Goal: Information Seeking & Learning: Learn about a topic

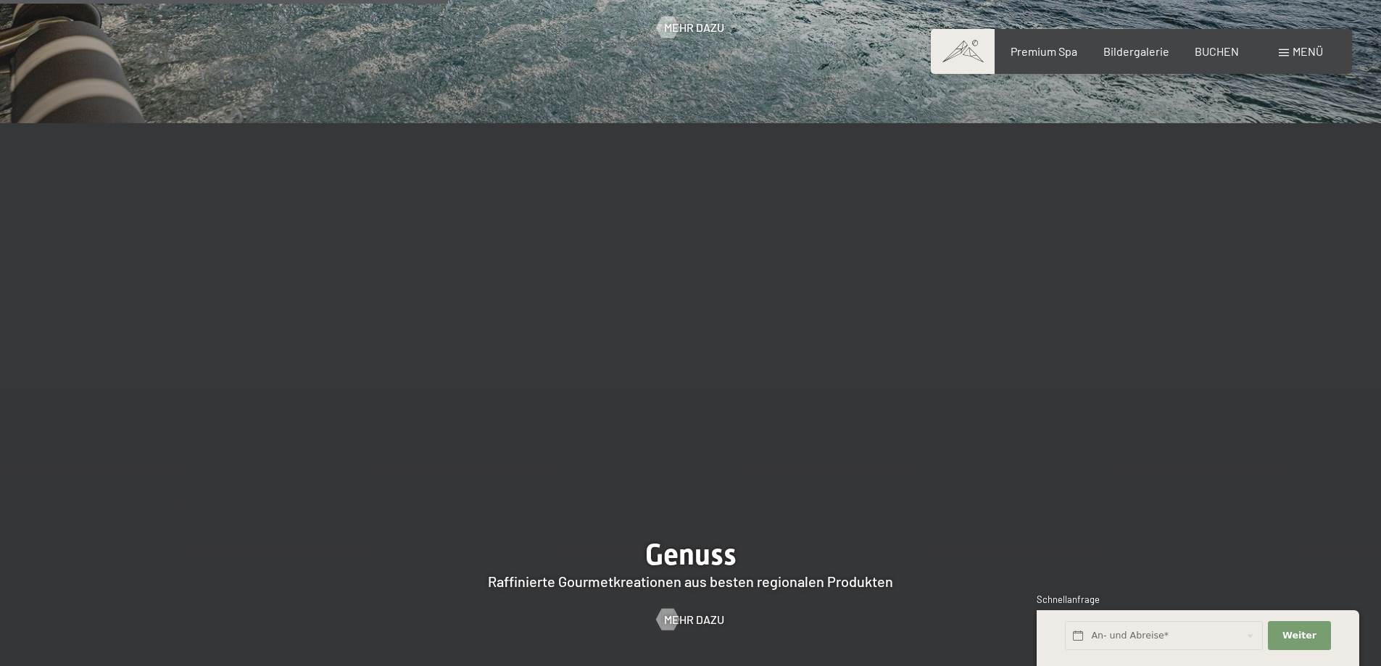
scroll to position [2899, 0]
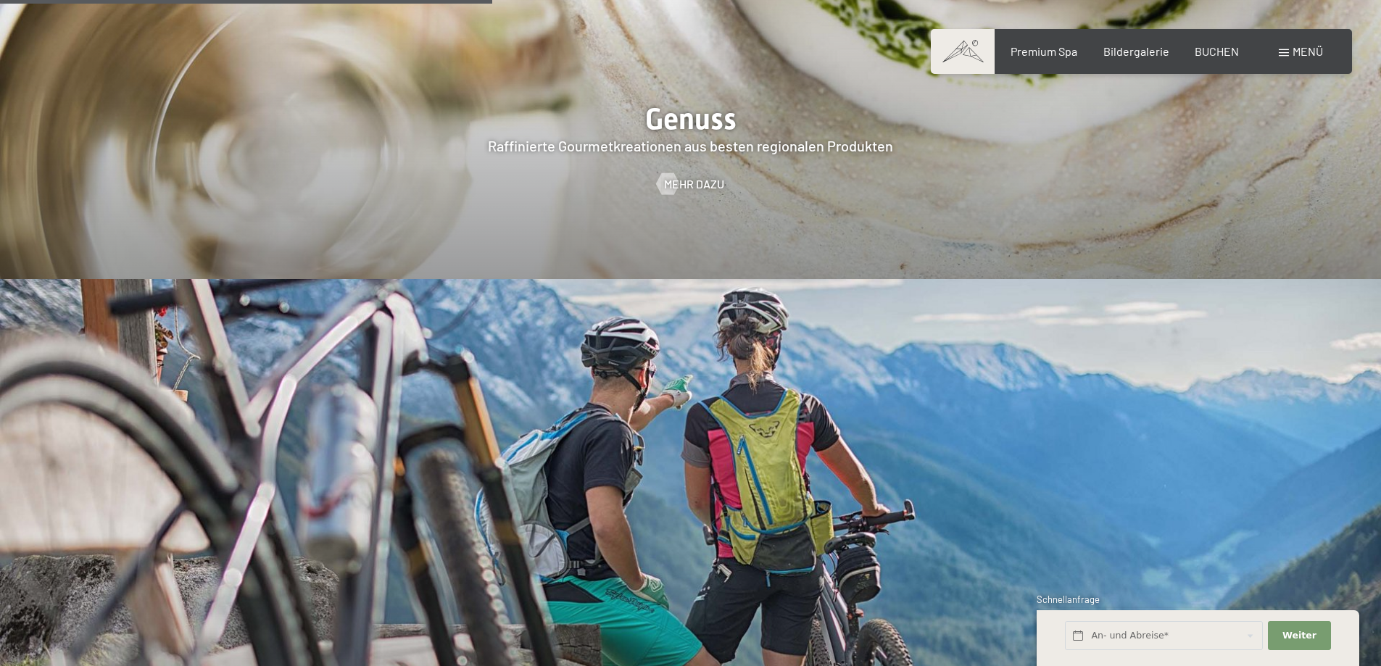
click at [1294, 56] on span "Menü" at bounding box center [1307, 51] width 30 height 14
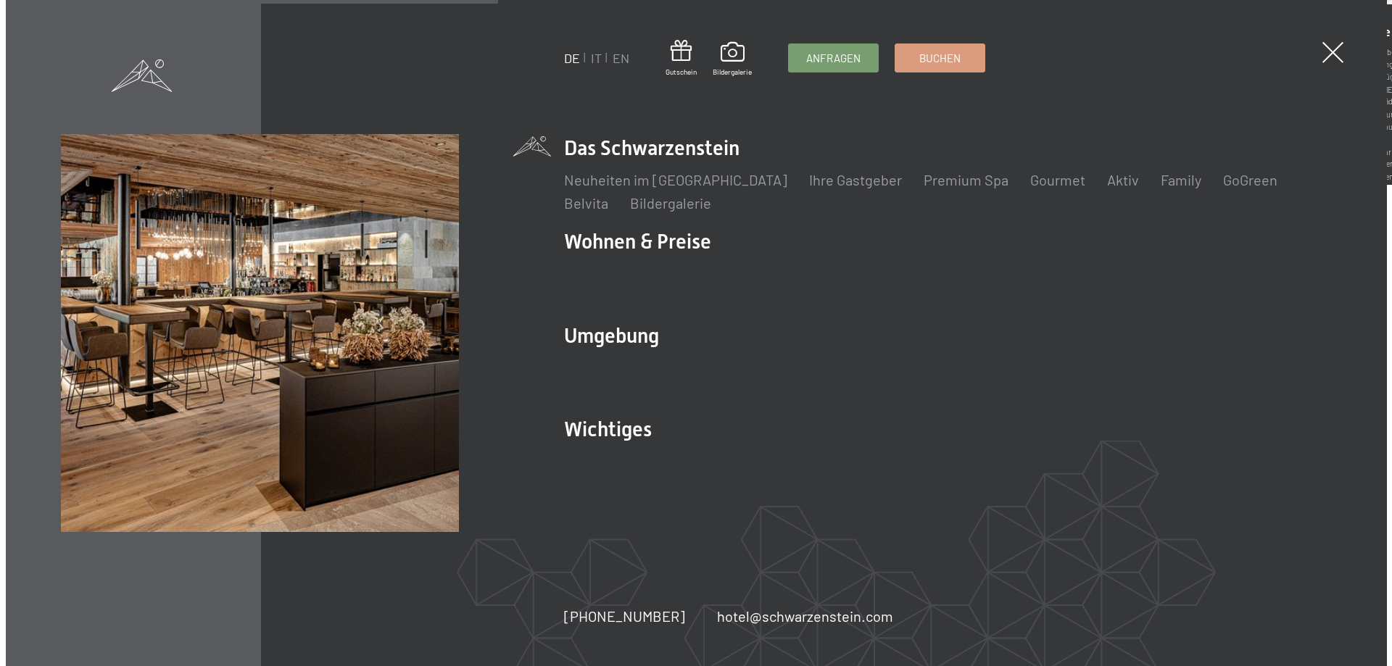
scroll to position [2909, 0]
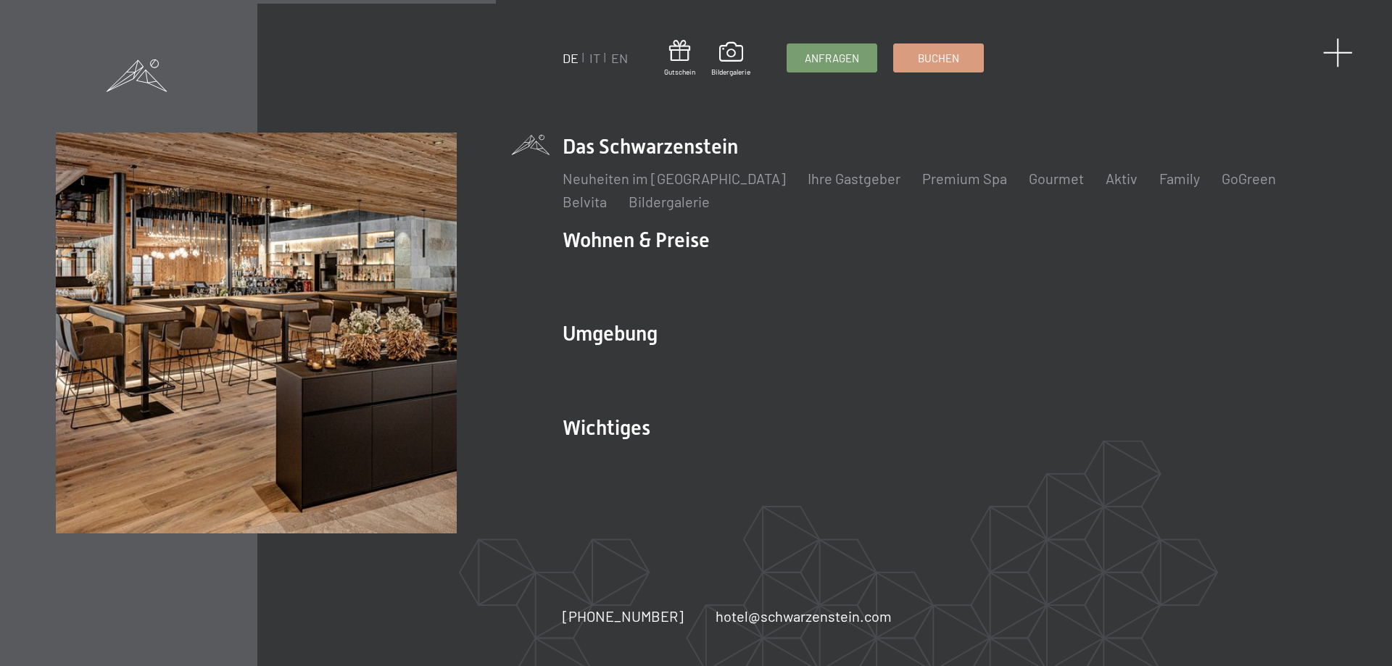
click at [1341, 54] on span at bounding box center [1338, 53] width 30 height 30
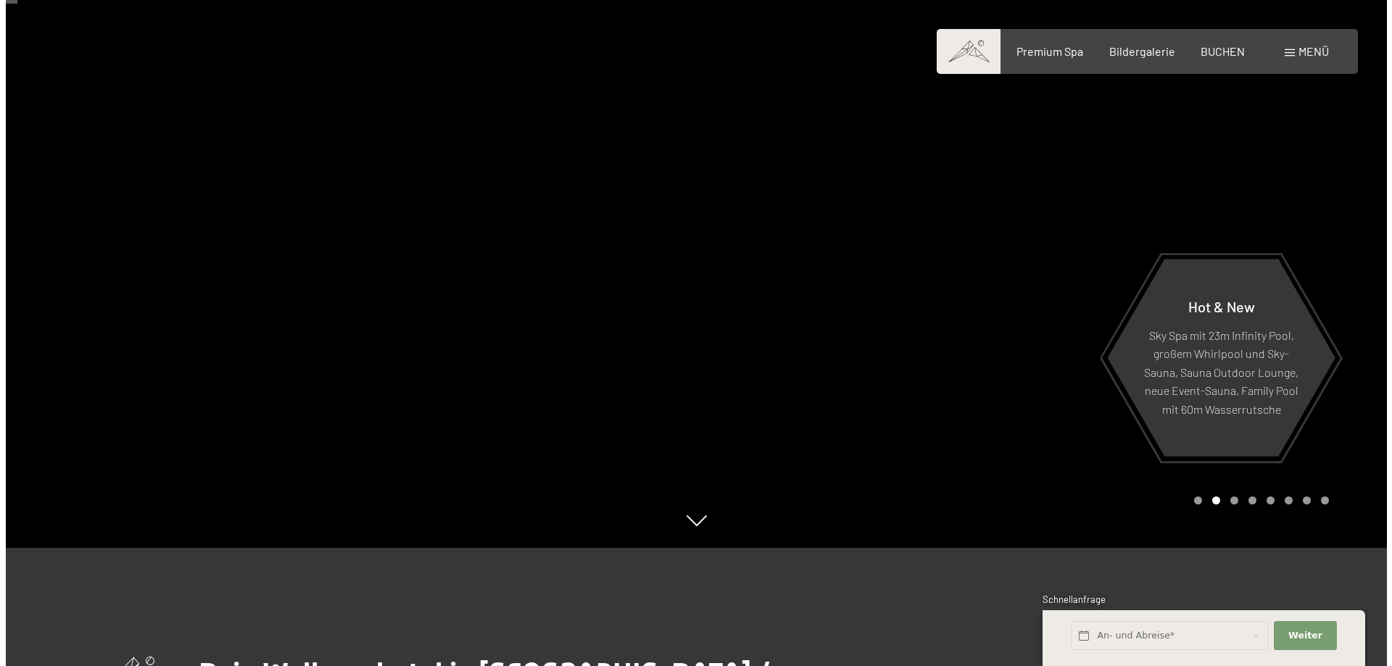
scroll to position [0, 0]
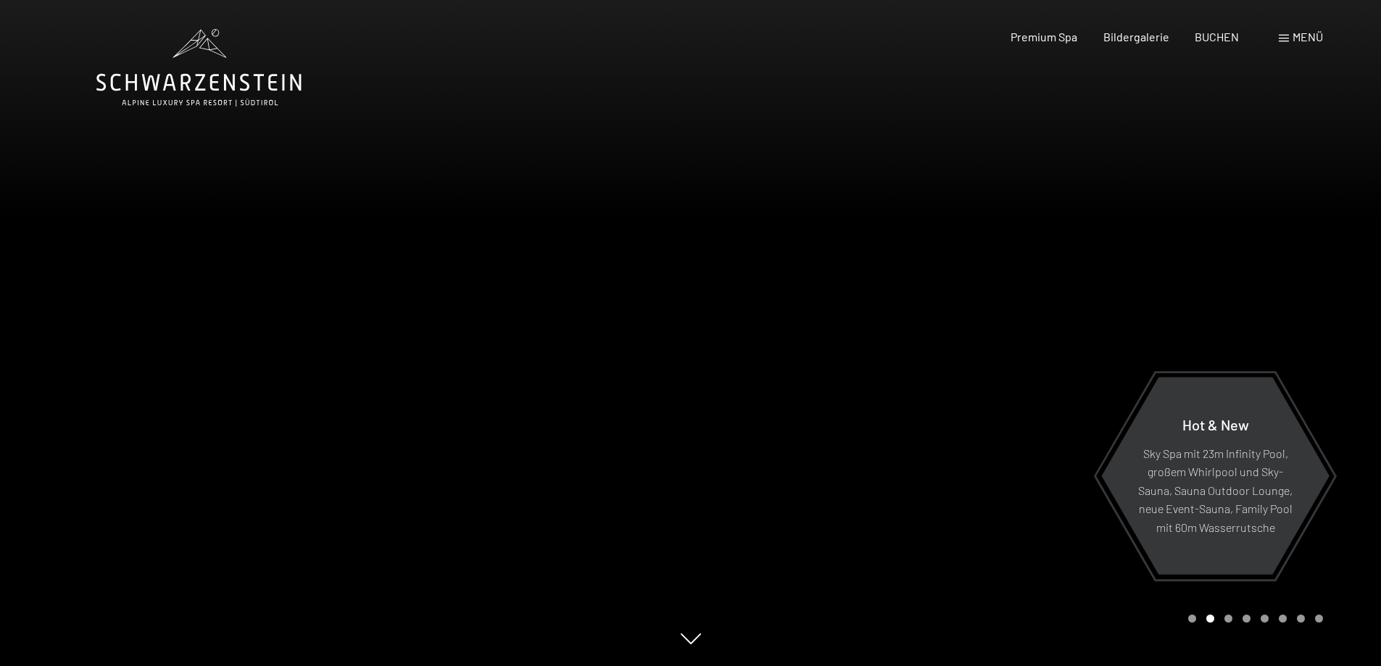
click at [1285, 33] on div "Menü" at bounding box center [1301, 37] width 44 height 16
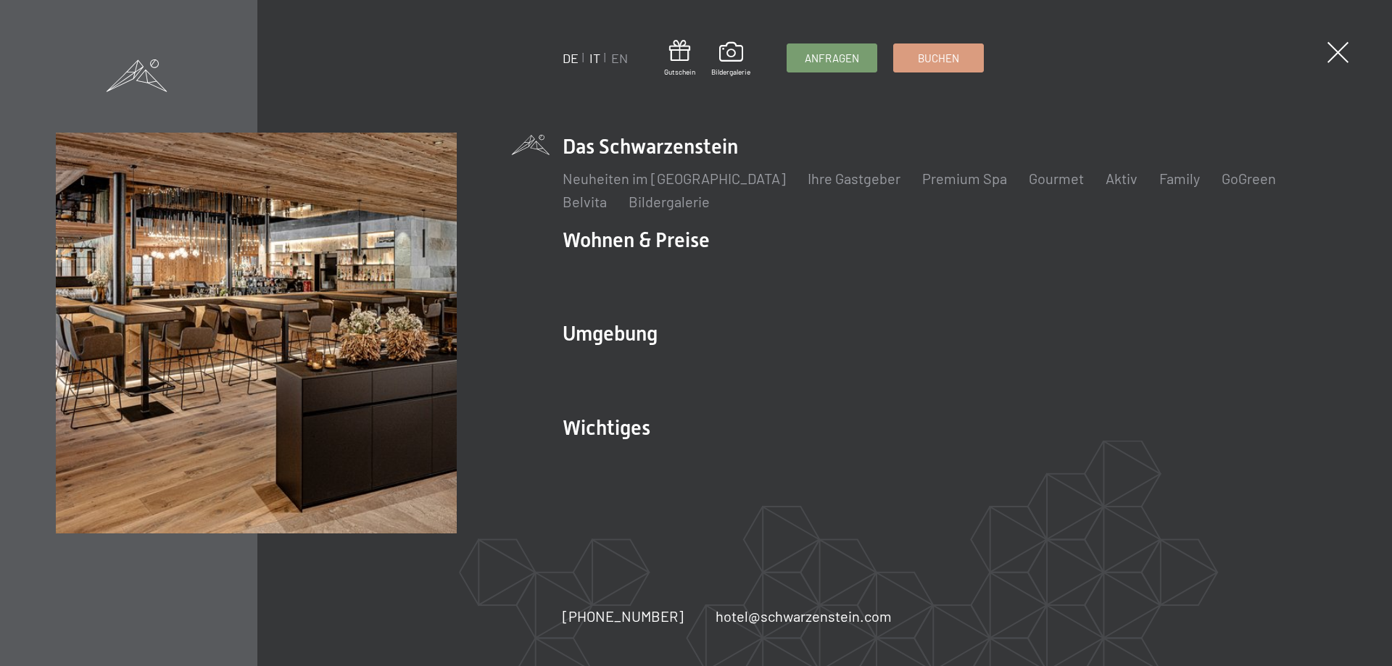
click at [590, 58] on link "IT" at bounding box center [594, 58] width 11 height 16
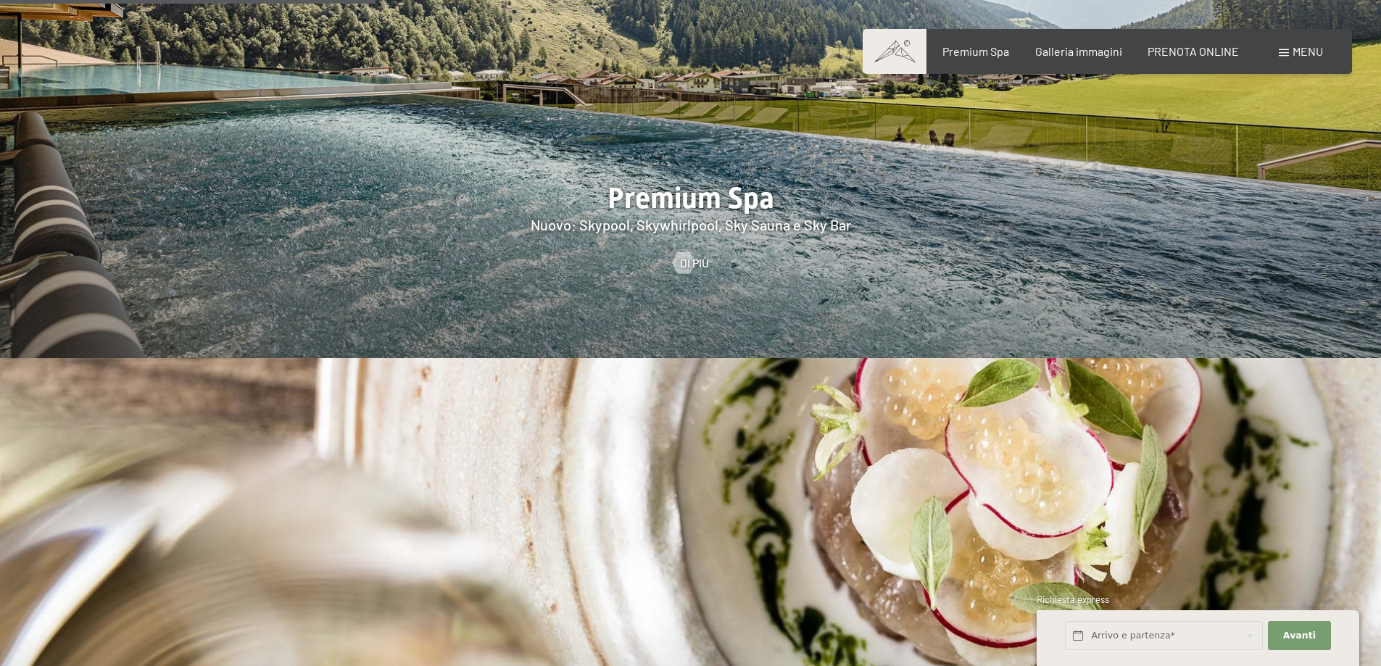
scroll to position [2102, 0]
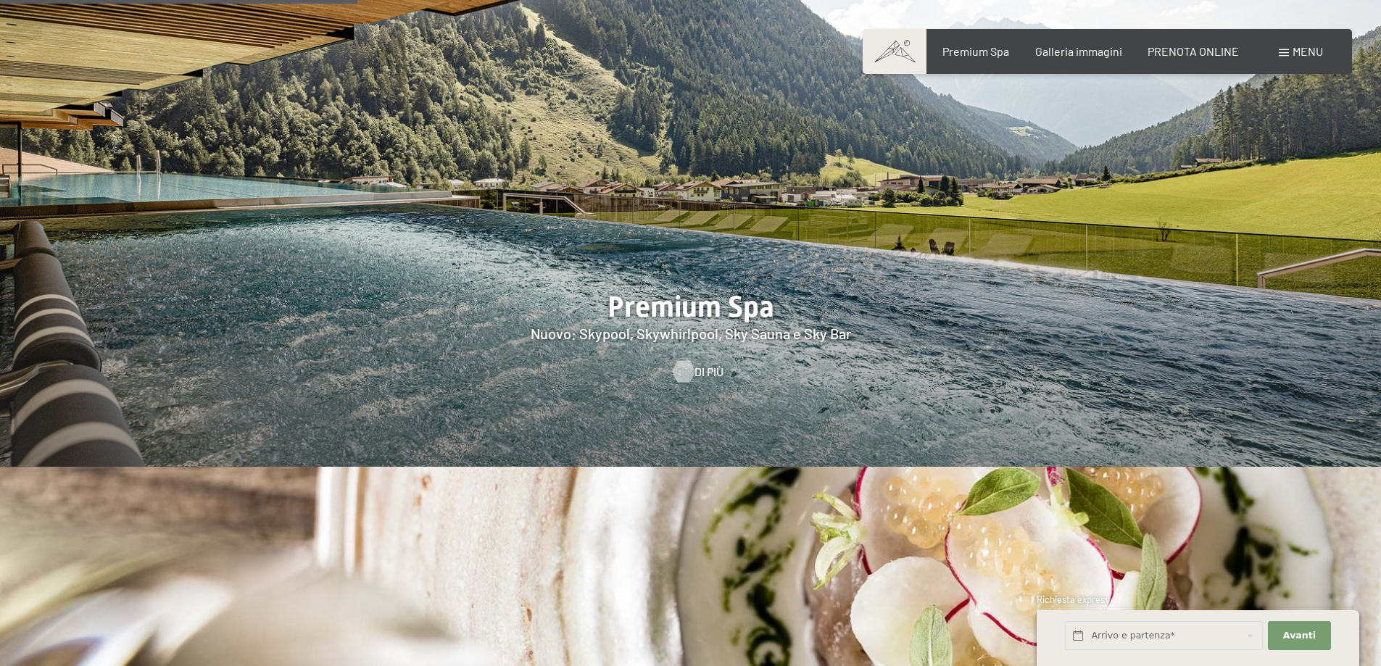
click at [685, 361] on div at bounding box center [683, 372] width 12 height 22
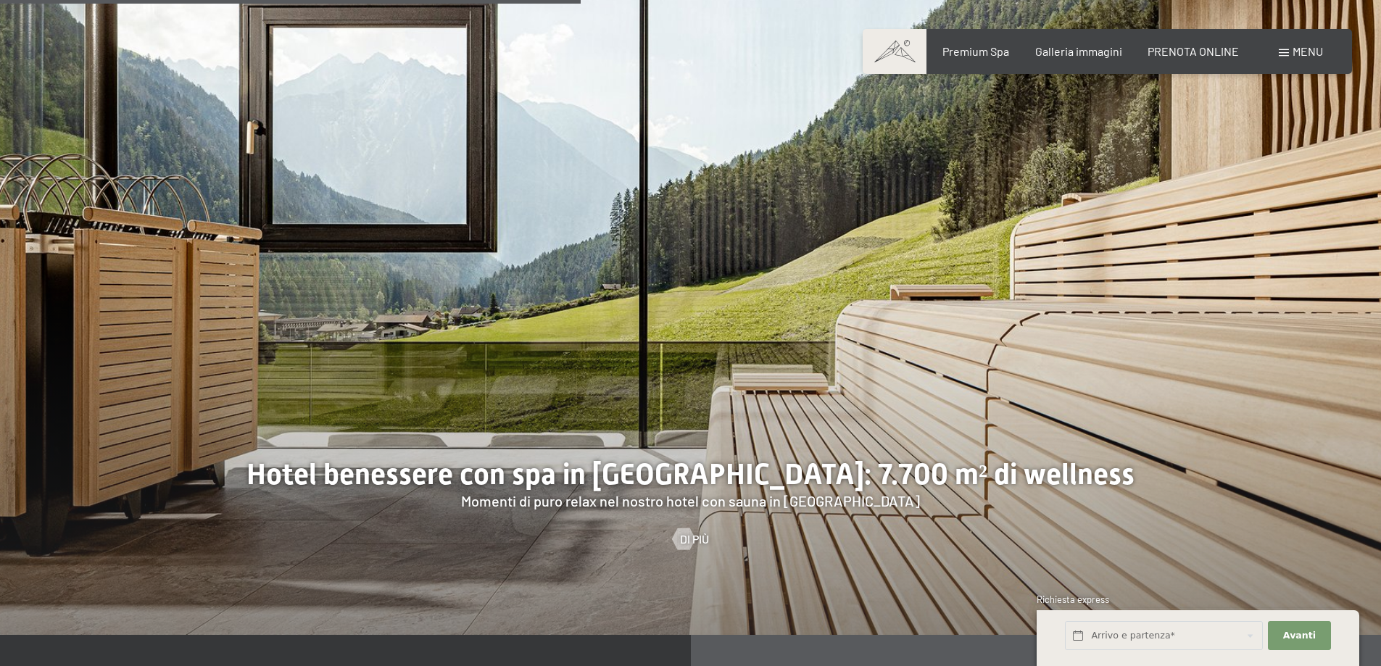
scroll to position [4566, 0]
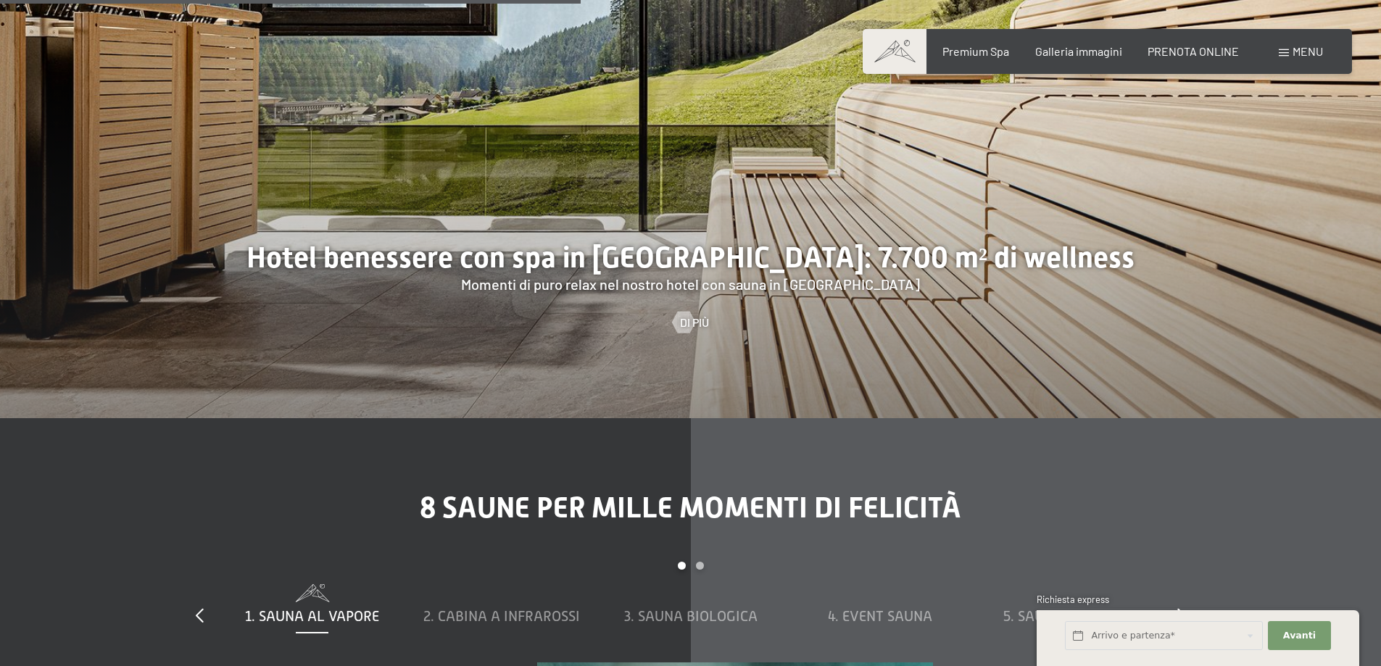
click at [1287, 53] on span at bounding box center [1284, 52] width 10 height 7
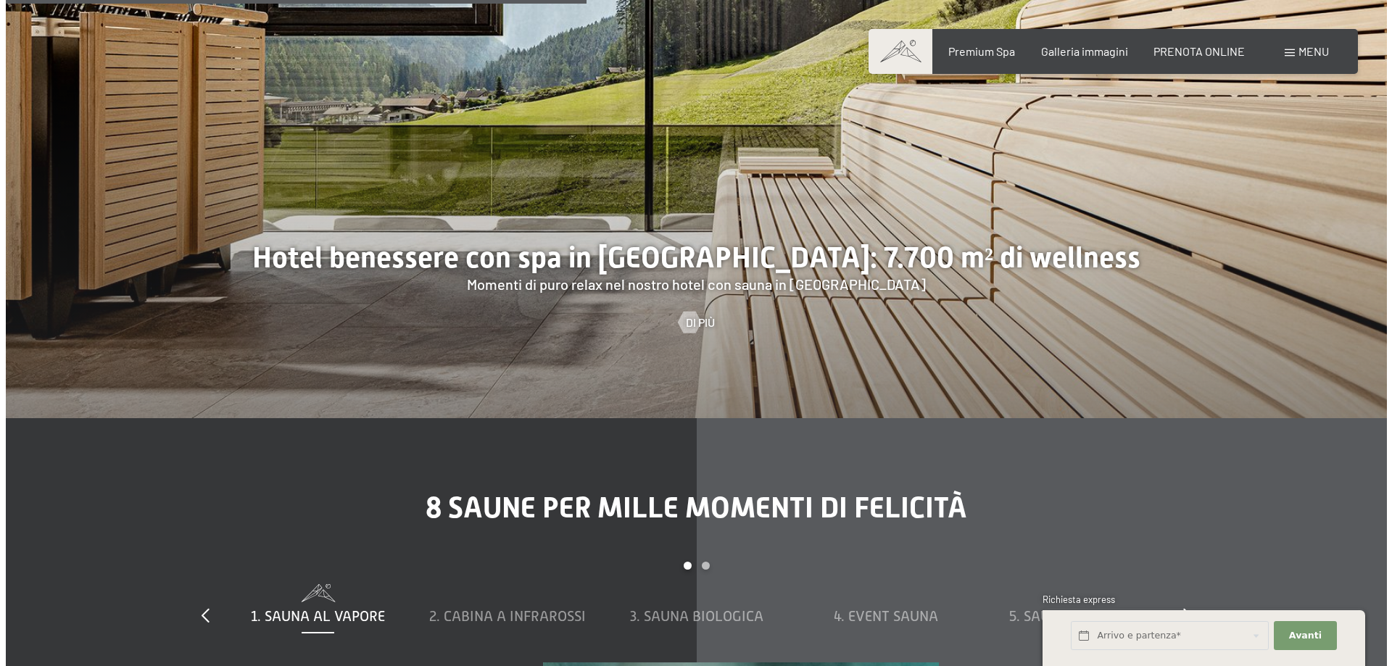
scroll to position [4584, 0]
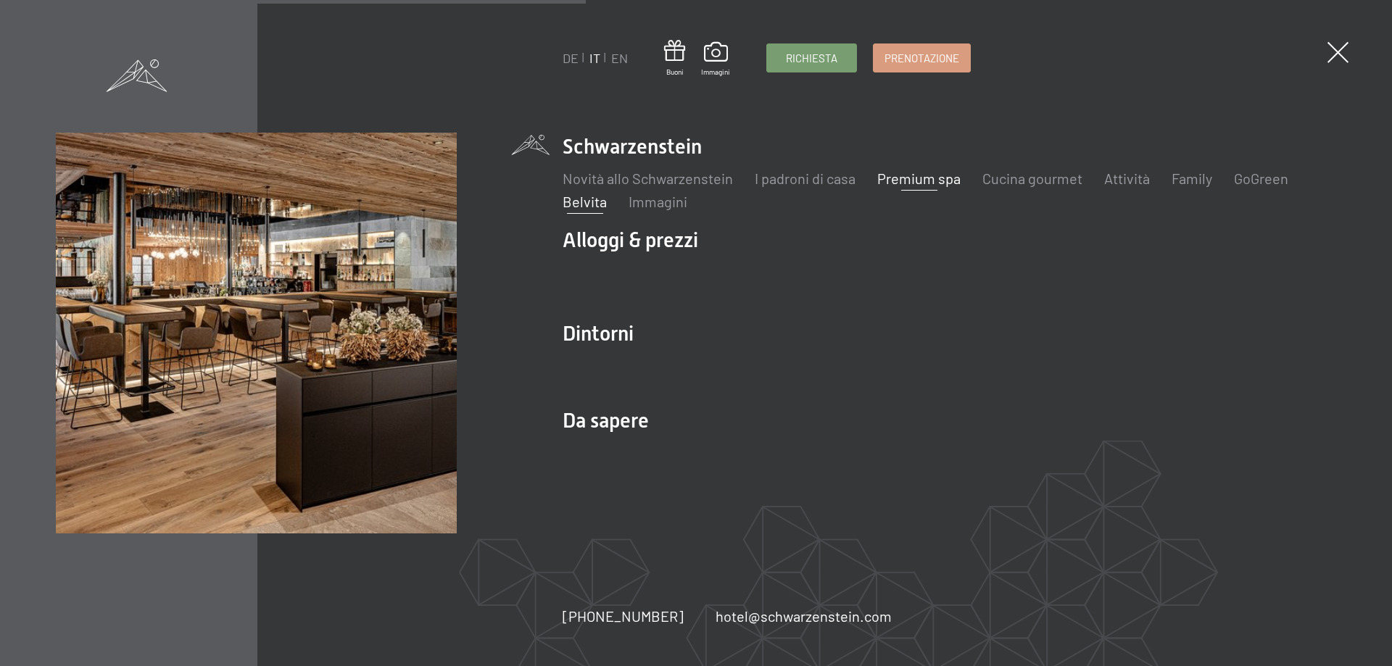
click at [590, 203] on link "Belvita" at bounding box center [584, 201] width 44 height 17
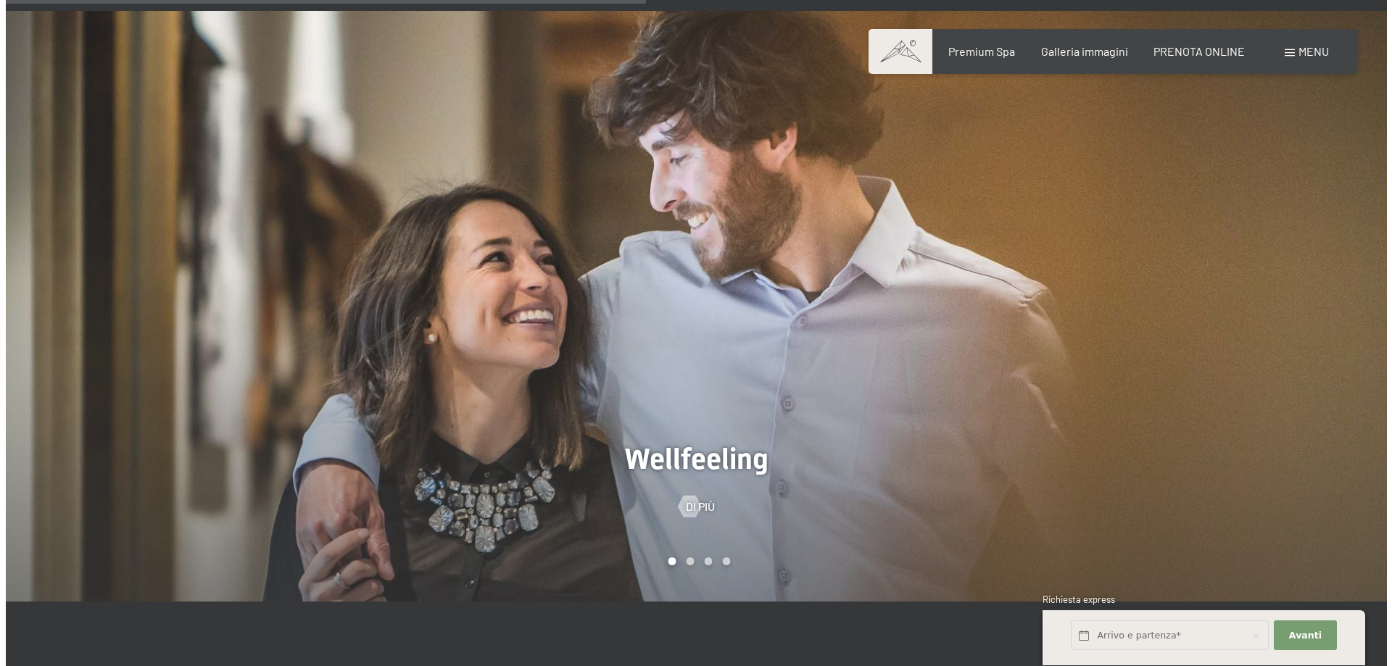
scroll to position [870, 0]
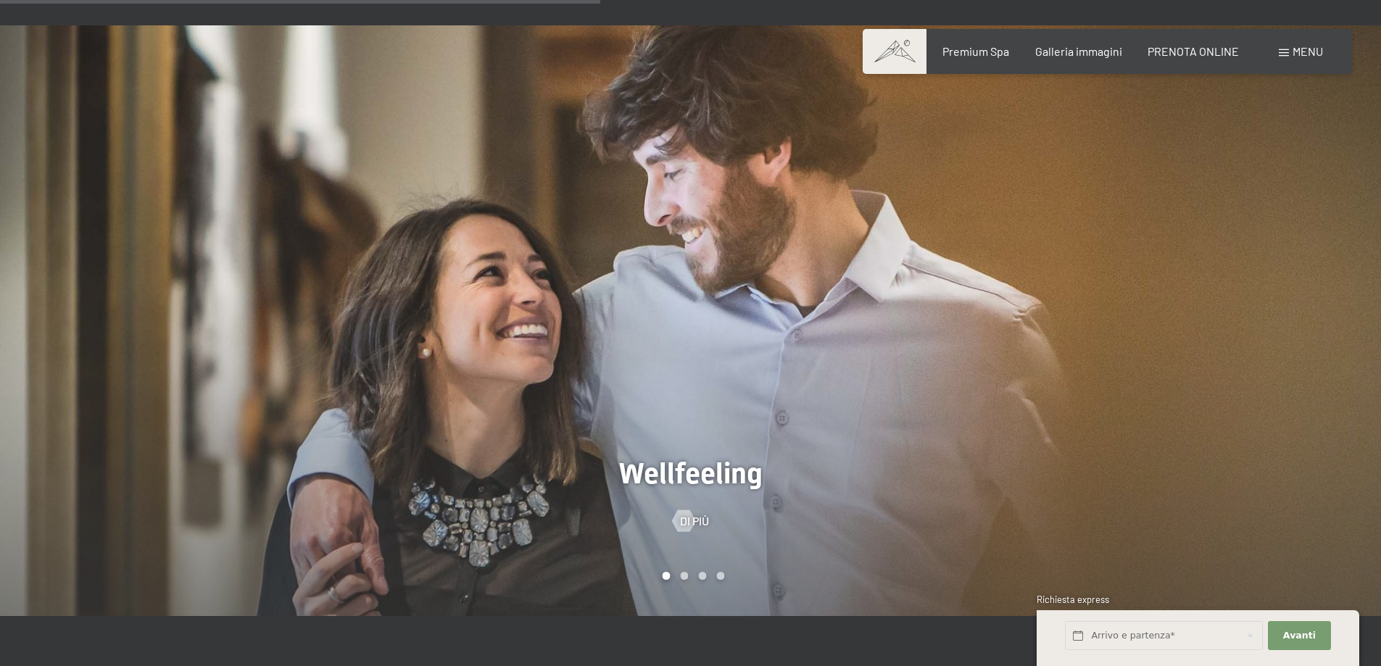
click at [1282, 50] on span at bounding box center [1284, 52] width 10 height 7
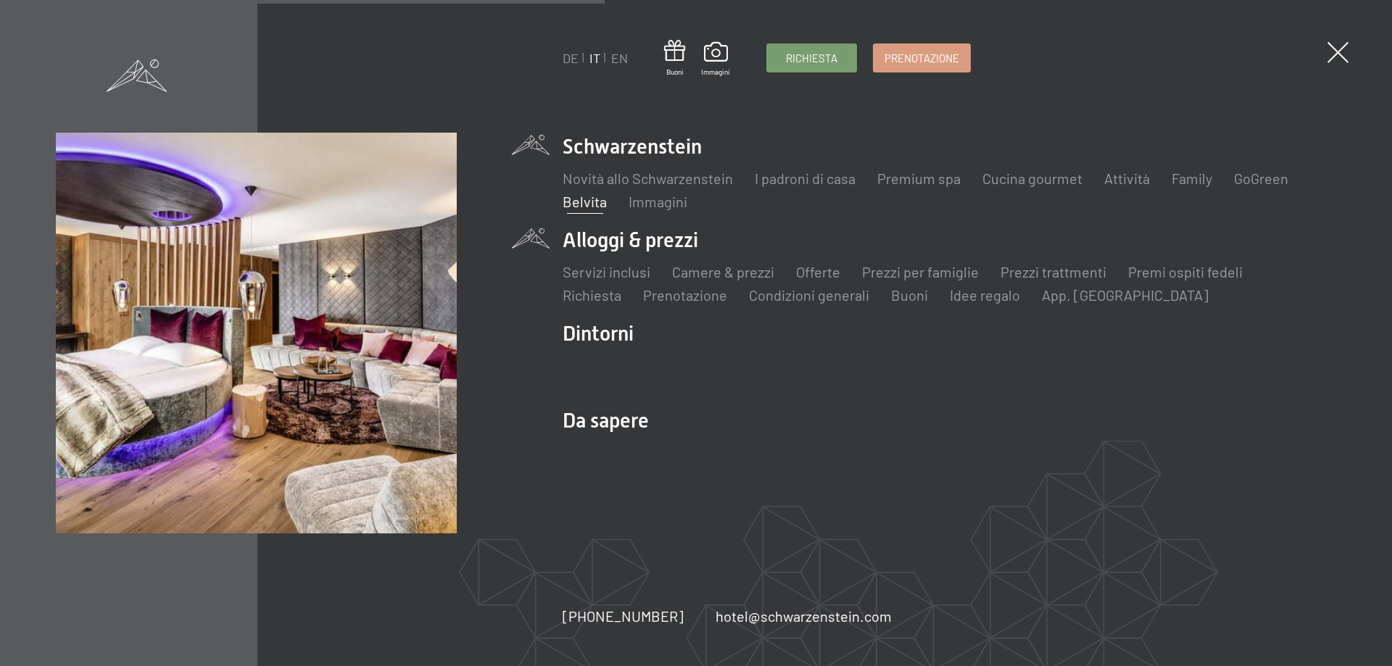
click at [652, 234] on li "Alloggi & prezzi Servizi inclusi Camere & prezzi Lista Offerte Lista Prezzi per…" at bounding box center [948, 265] width 773 height 79
click at [1084, 297] on link "App. [GEOGRAPHIC_DATA]" at bounding box center [1125, 294] width 167 height 17
click at [1089, 294] on link "App. [GEOGRAPHIC_DATA]" at bounding box center [1125, 294] width 167 height 17
click at [618, 280] on li "Servizi inclusi" at bounding box center [606, 272] width 88 height 20
click at [619, 276] on link "Servizi inclusi" at bounding box center [606, 271] width 88 height 17
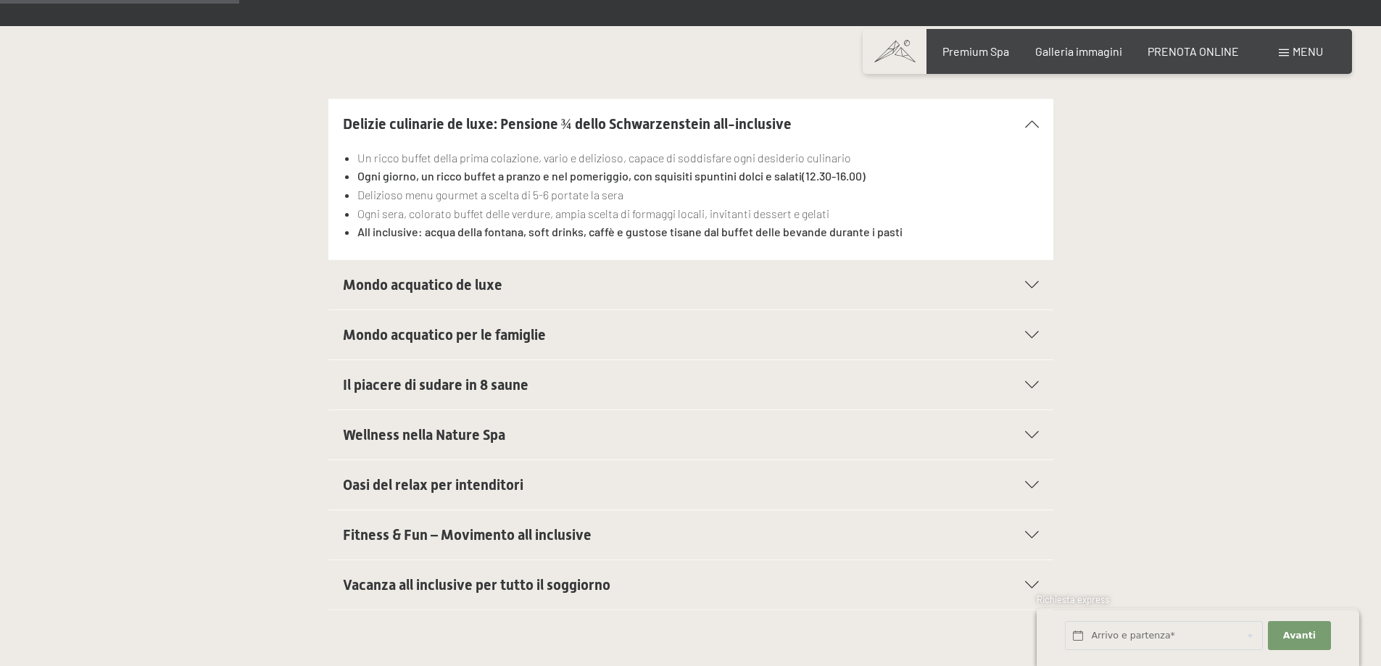
scroll to position [507, 0]
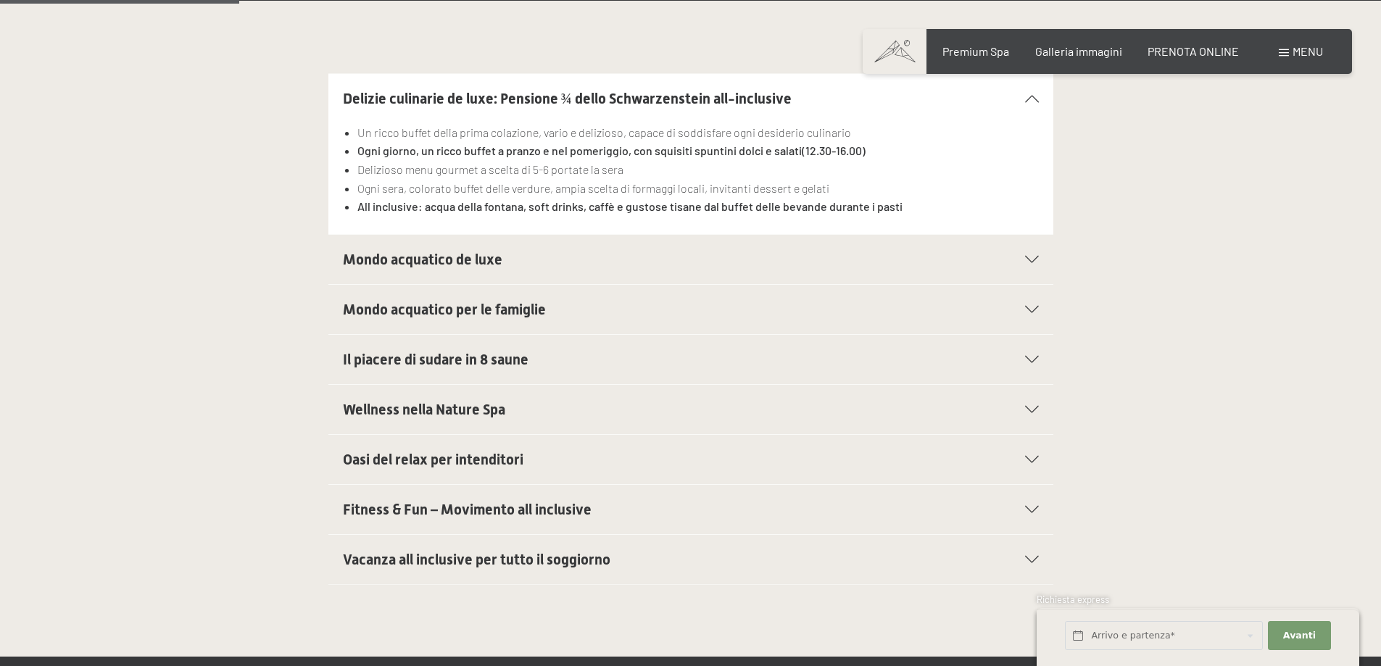
click at [534, 304] on span "Mondo acquatico per le famiglie" at bounding box center [444, 309] width 203 height 17
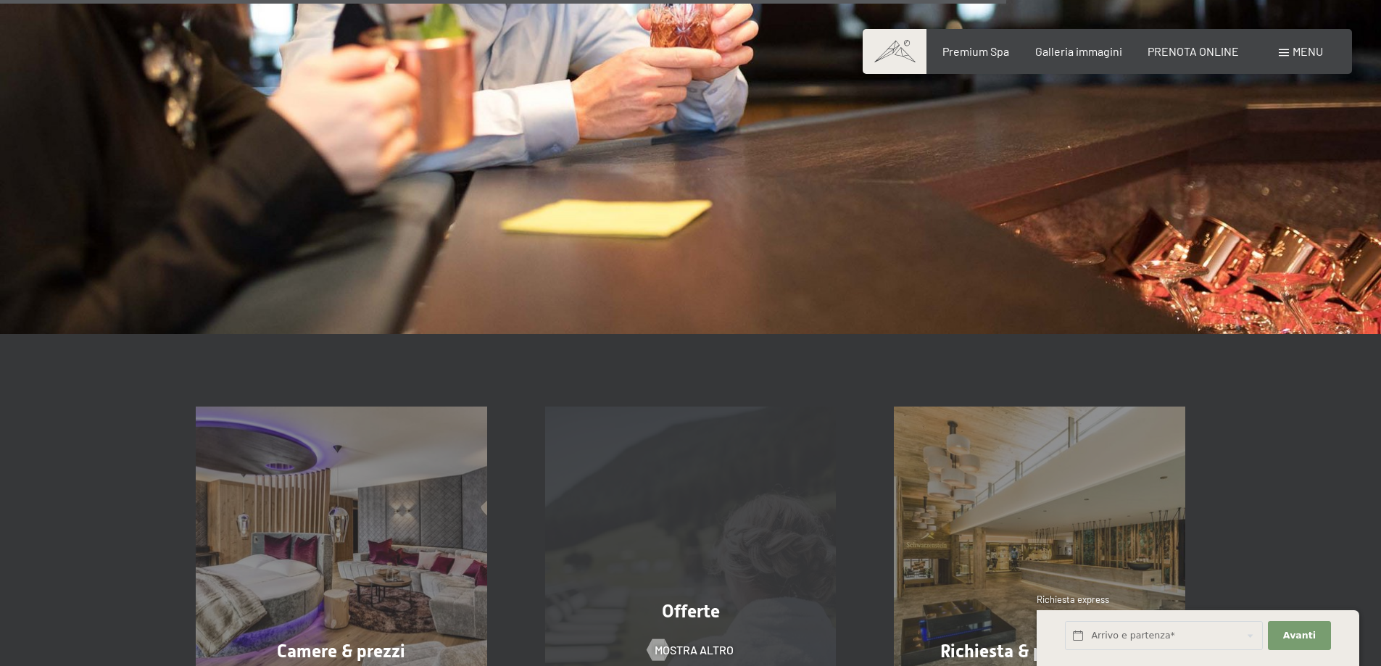
scroll to position [2537, 0]
